Goal: Transaction & Acquisition: Purchase product/service

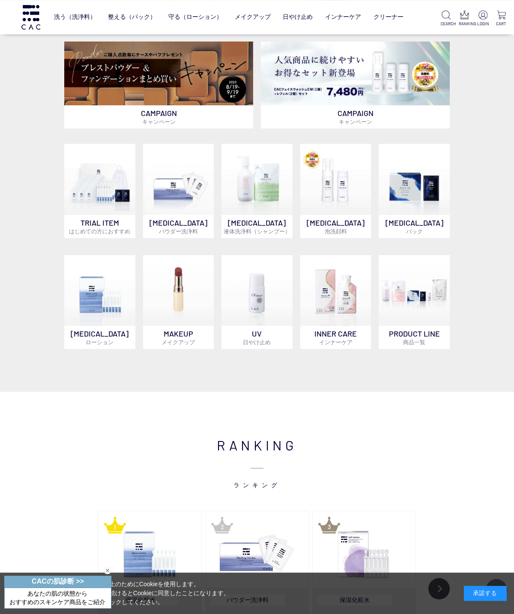
scroll to position [200, 0]
click at [274, 194] on img at bounding box center [256, 179] width 71 height 71
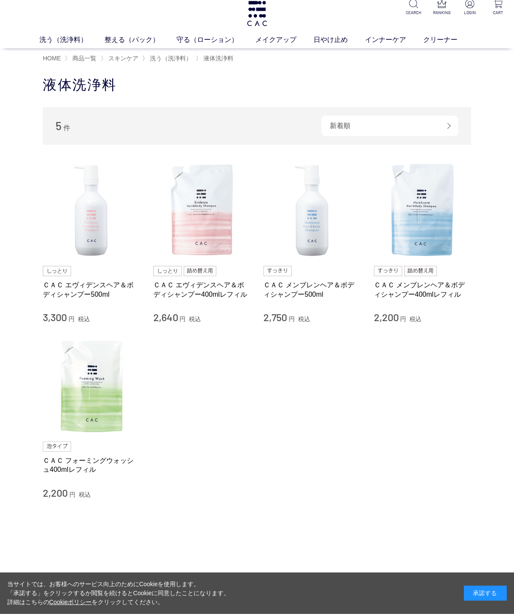
scroll to position [8, 0]
click at [107, 397] on img at bounding box center [92, 386] width 98 height 98
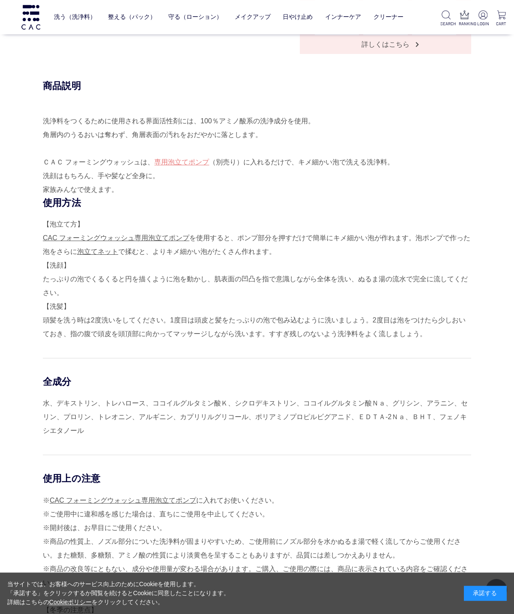
scroll to position [380, 0]
click at [180, 165] on link "専用泡立てポンプ" at bounding box center [181, 161] width 55 height 7
